Goal: Transaction & Acquisition: Purchase product/service

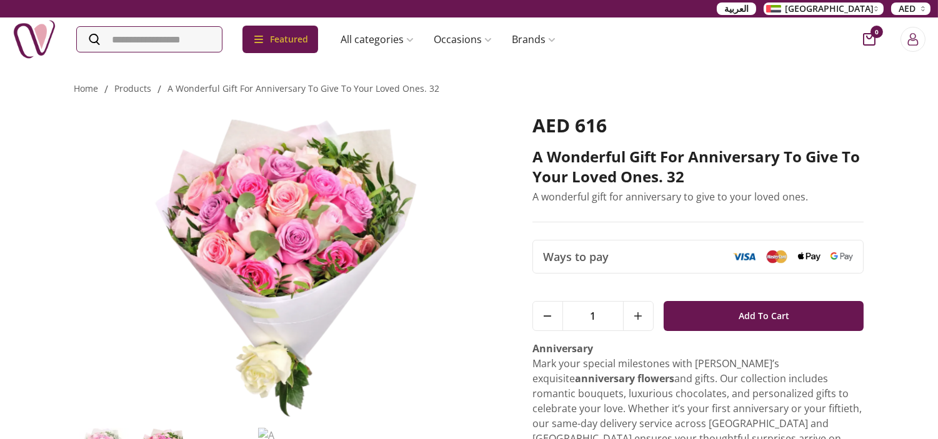
drag, startPoint x: 28, startPoint y: 37, endPoint x: 36, endPoint y: 38, distance: 8.1
click at [28, 37] on img at bounding box center [34, 39] width 44 height 44
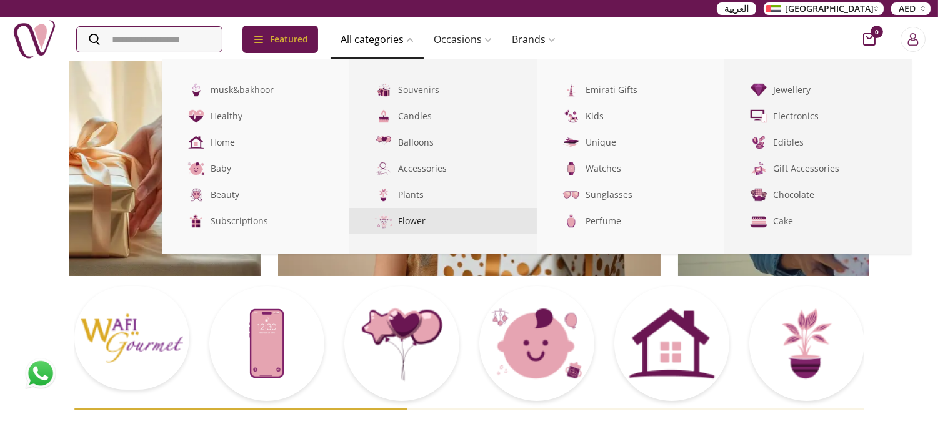
click at [437, 219] on link "Flower" at bounding box center [442, 221] width 187 height 26
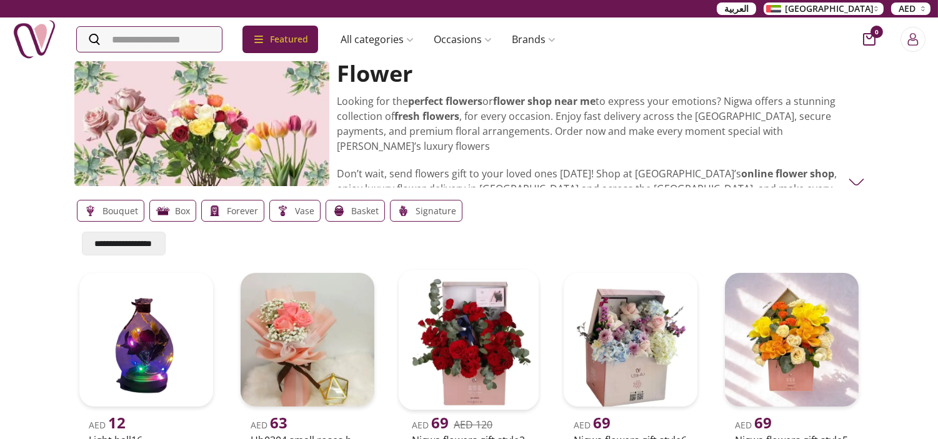
click at [464, 357] on img at bounding box center [469, 340] width 141 height 141
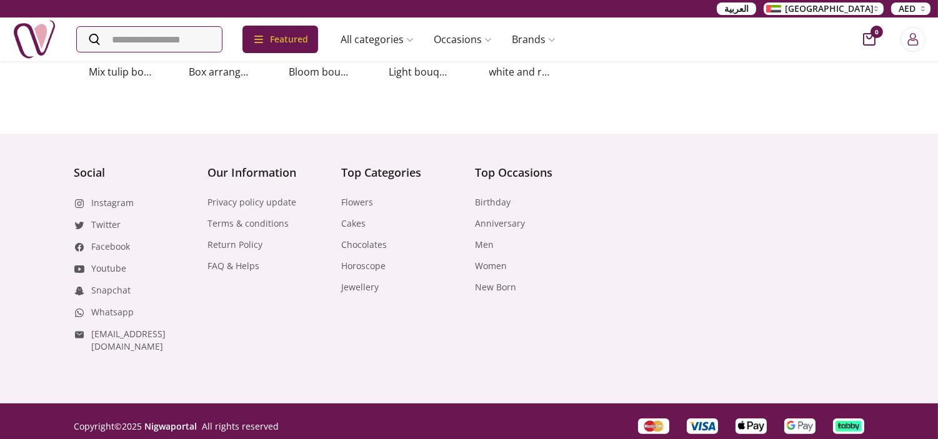
scroll to position [634, 0]
